Goal: Task Accomplishment & Management: Manage account settings

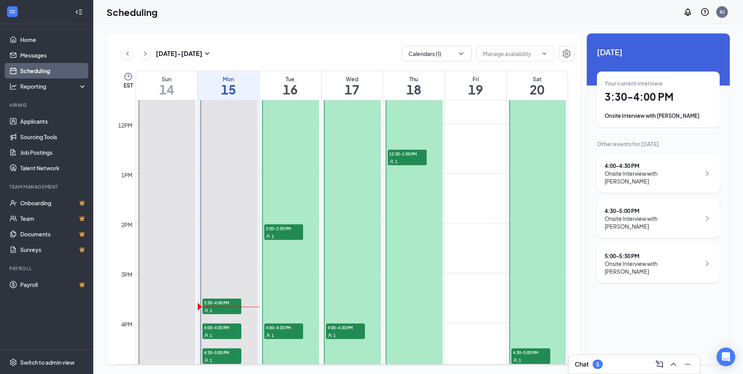
scroll to position [616, 0]
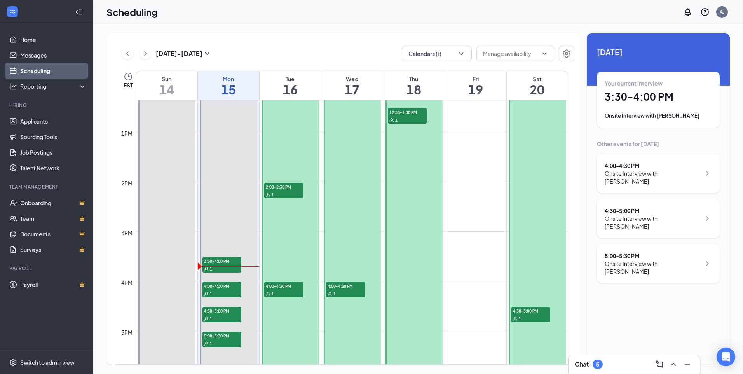
drag, startPoint x: 665, startPoint y: 175, endPoint x: 666, endPoint y: 195, distance: 19.9
click at [665, 184] on div "4:00 - 4:30 PM Onsite Interview with [PERSON_NAME]" at bounding box center [658, 173] width 123 height 39
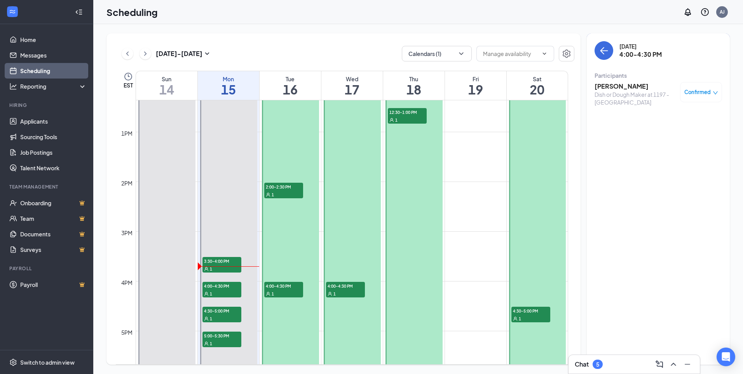
click at [619, 83] on h3 "[PERSON_NAME]" at bounding box center [636, 86] width 82 height 9
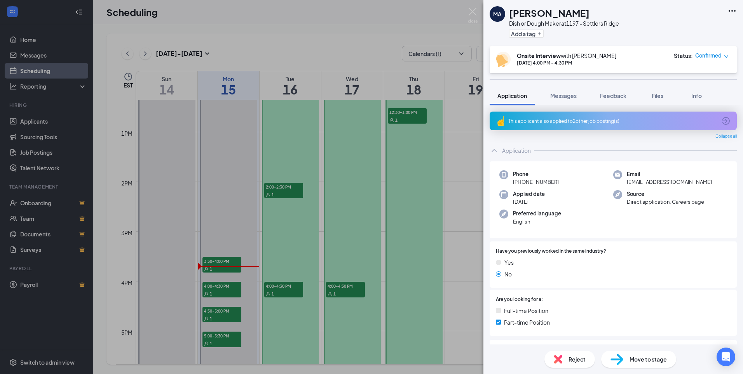
click at [467, 134] on div "MA Mar'[PERSON_NAME] Dish or Dough Maker at 1197 - Settlers Ridge Add a tag Ons…" at bounding box center [371, 187] width 743 height 374
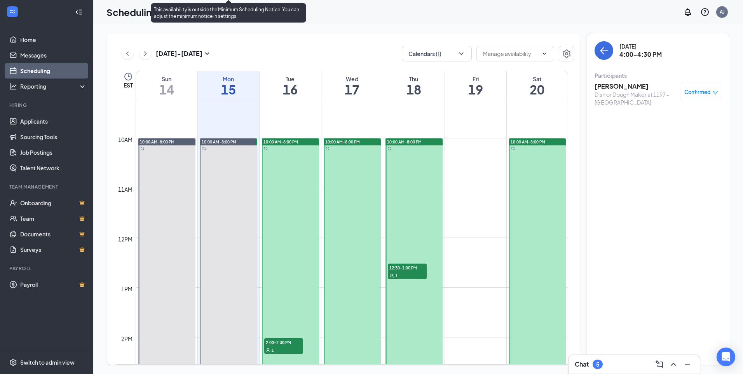
scroll to position [616, 0]
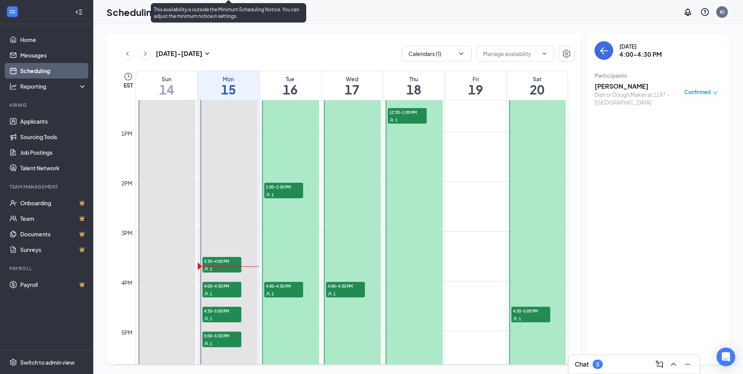
click at [213, 312] on span "4:30-5:00 PM" at bounding box center [222, 311] width 39 height 8
click at [221, 341] on div "1" at bounding box center [222, 343] width 39 height 8
click at [217, 289] on span "4:00-4:30 PM" at bounding box center [222, 286] width 39 height 8
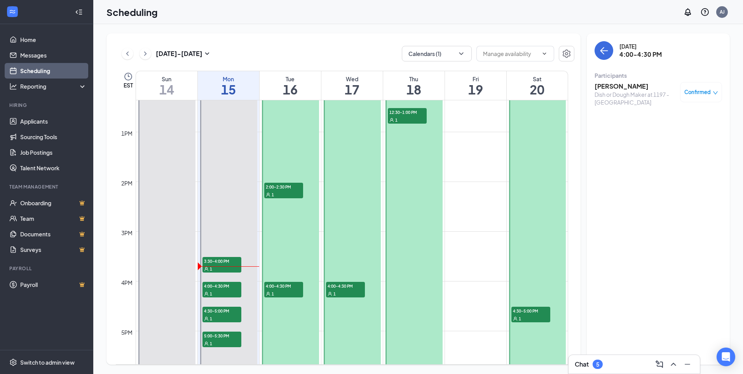
click at [614, 87] on h3 "[PERSON_NAME]" at bounding box center [636, 86] width 82 height 9
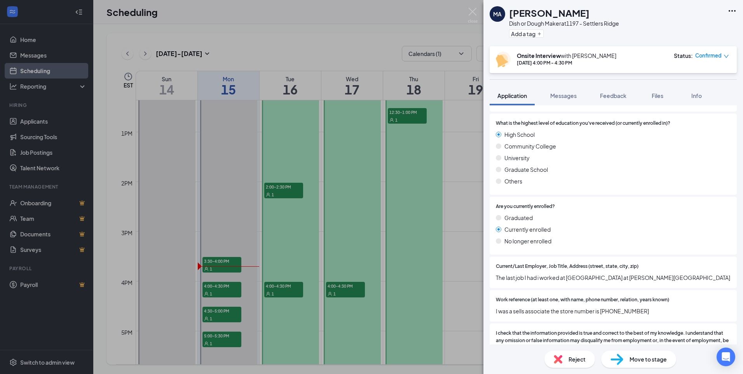
scroll to position [572, 0]
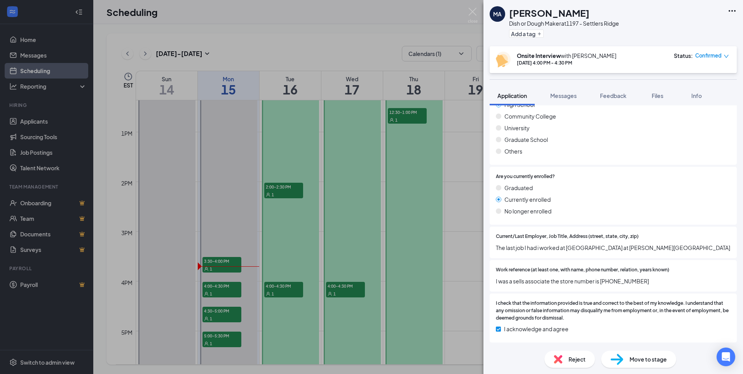
click at [241, 245] on div "MA Mar'[PERSON_NAME] Dish or Dough Maker at 1197 - Settlers Ridge Add a tag Ons…" at bounding box center [371, 187] width 743 height 374
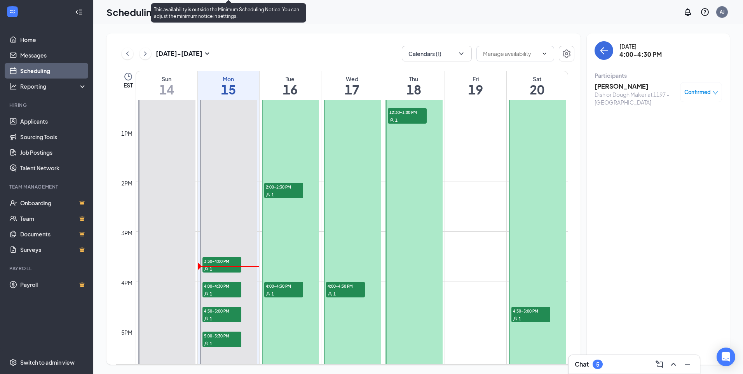
click at [226, 309] on span "4:30-5:00 PM" at bounding box center [222, 311] width 39 height 8
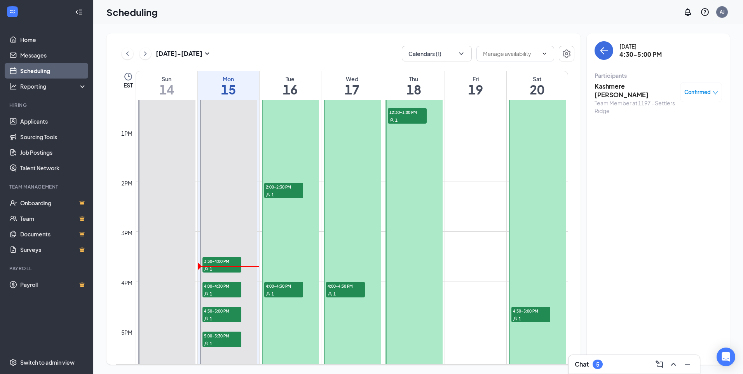
click at [616, 99] on div "Team Member at 1197 - Settlers Ridge" at bounding box center [636, 107] width 82 height 16
click at [614, 87] on h3 "Kashmere [PERSON_NAME]" at bounding box center [636, 90] width 82 height 17
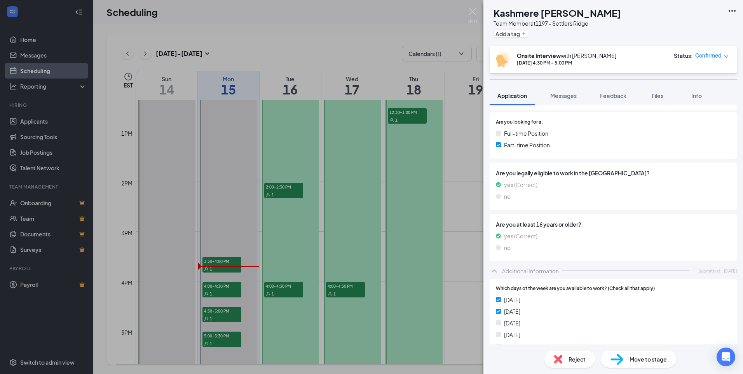
scroll to position [39, 0]
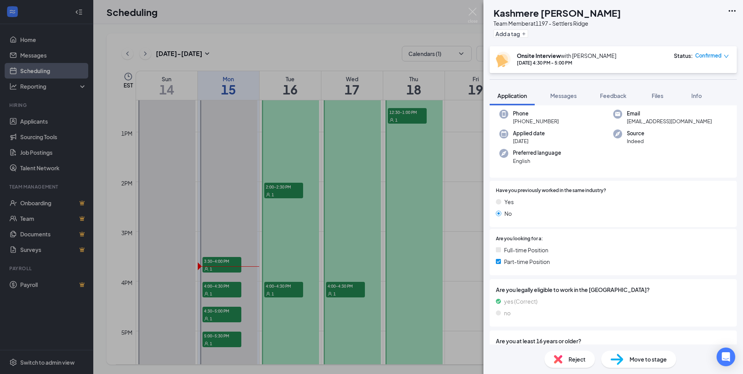
click at [218, 339] on div "[PERSON_NAME] [PERSON_NAME] Team Member at 1197 - Settlers Ridge Add a tag Onsi…" at bounding box center [371, 187] width 743 height 374
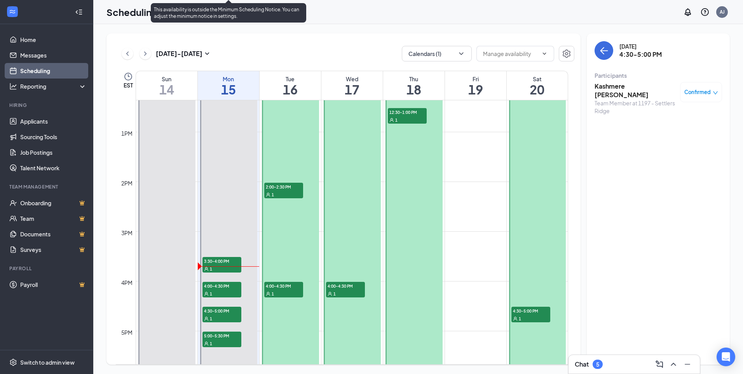
click at [218, 339] on div "1" at bounding box center [222, 343] width 39 height 8
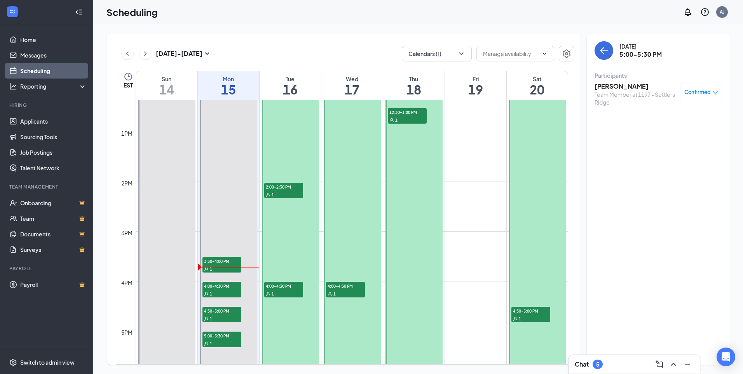
click at [615, 92] on div "Team Member at 1197 - Settlers Ridge" at bounding box center [636, 99] width 82 height 16
click at [615, 87] on h3 "[PERSON_NAME]" at bounding box center [636, 86] width 82 height 9
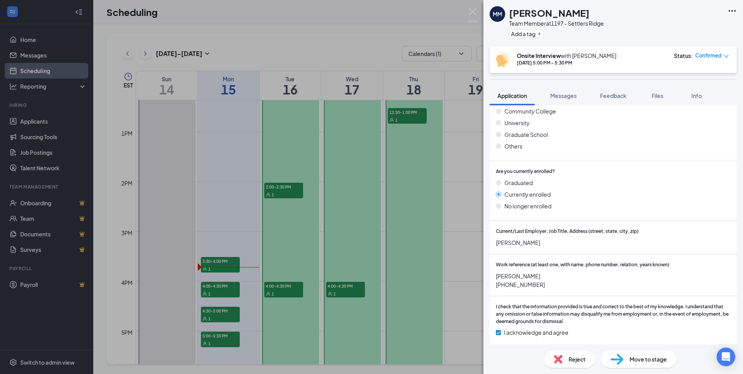
scroll to position [567, 0]
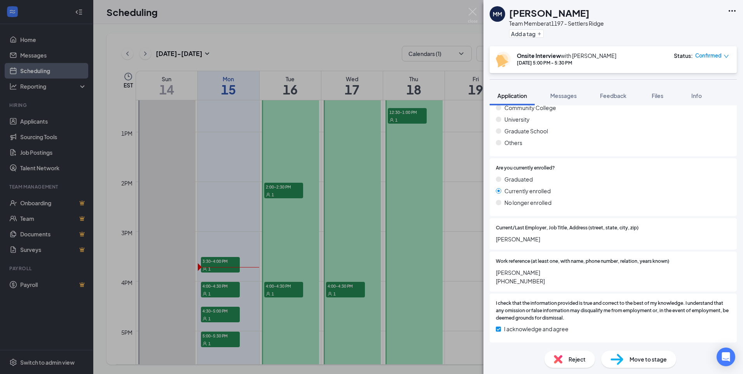
click at [342, 239] on div "MM [PERSON_NAME] Team Member at 1197 - Settlers Ridge Add a tag Onsite Intervie…" at bounding box center [371, 187] width 743 height 374
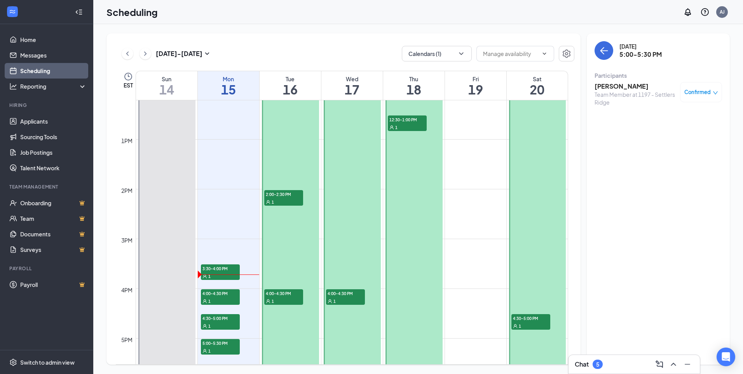
scroll to position [616, 0]
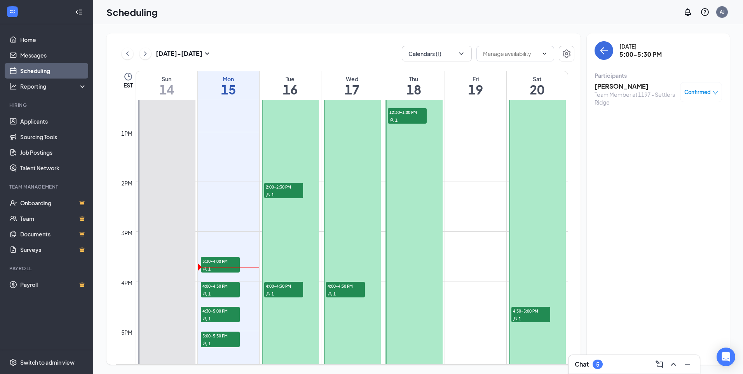
click at [295, 188] on span "2:00-2:30 PM" at bounding box center [283, 187] width 39 height 8
click at [274, 288] on span "4:00-4:30 PM" at bounding box center [283, 286] width 39 height 8
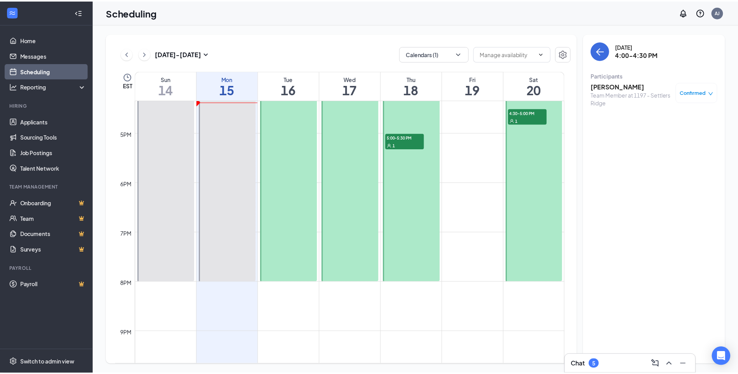
scroll to position [736, 0]
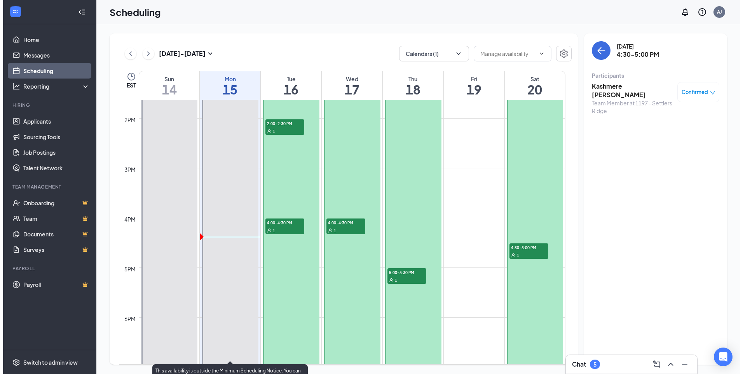
scroll to position [658, 0]
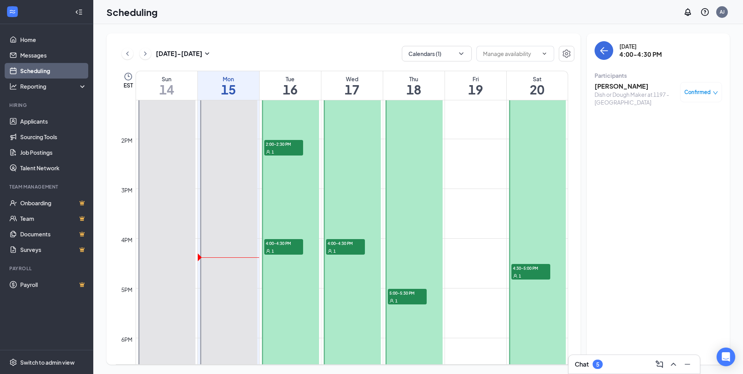
click at [614, 88] on h3 "[PERSON_NAME]" at bounding box center [636, 86] width 82 height 9
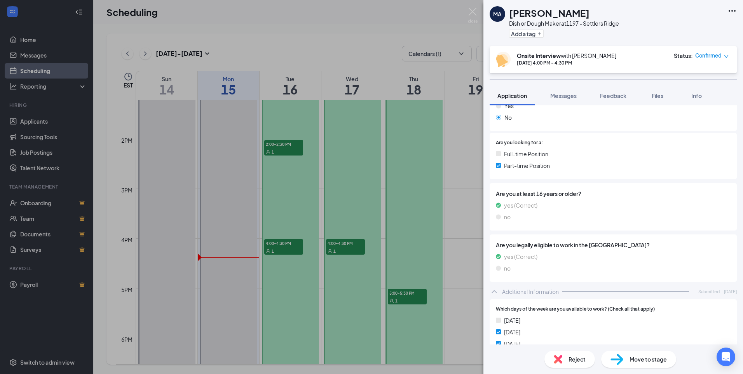
scroll to position [156, 0]
click at [576, 45] on div "MA Mar'[PERSON_NAME] Dish or Dough Maker at 1197 - Settlers Ridge Add a tag" at bounding box center [614, 23] width 260 height 46
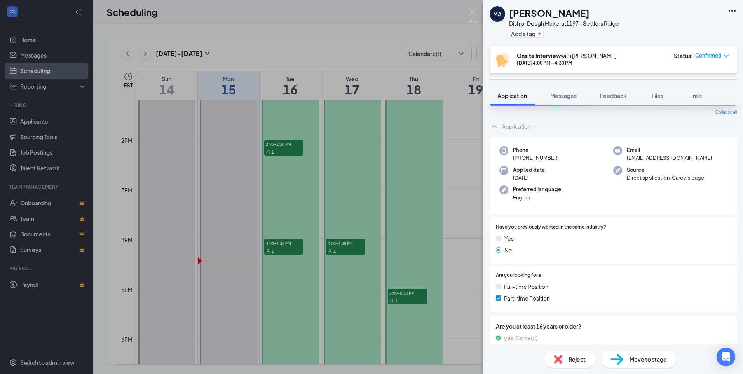
scroll to position [0, 0]
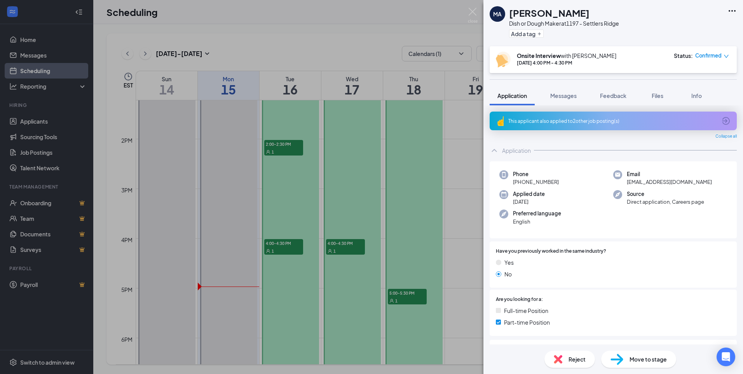
click at [363, 148] on div "MA Mar'[PERSON_NAME] Dish or Dough Maker at 1197 - Settlers Ridge Add a tag Ons…" at bounding box center [371, 187] width 743 height 374
